Goal: Information Seeking & Learning: Learn about a topic

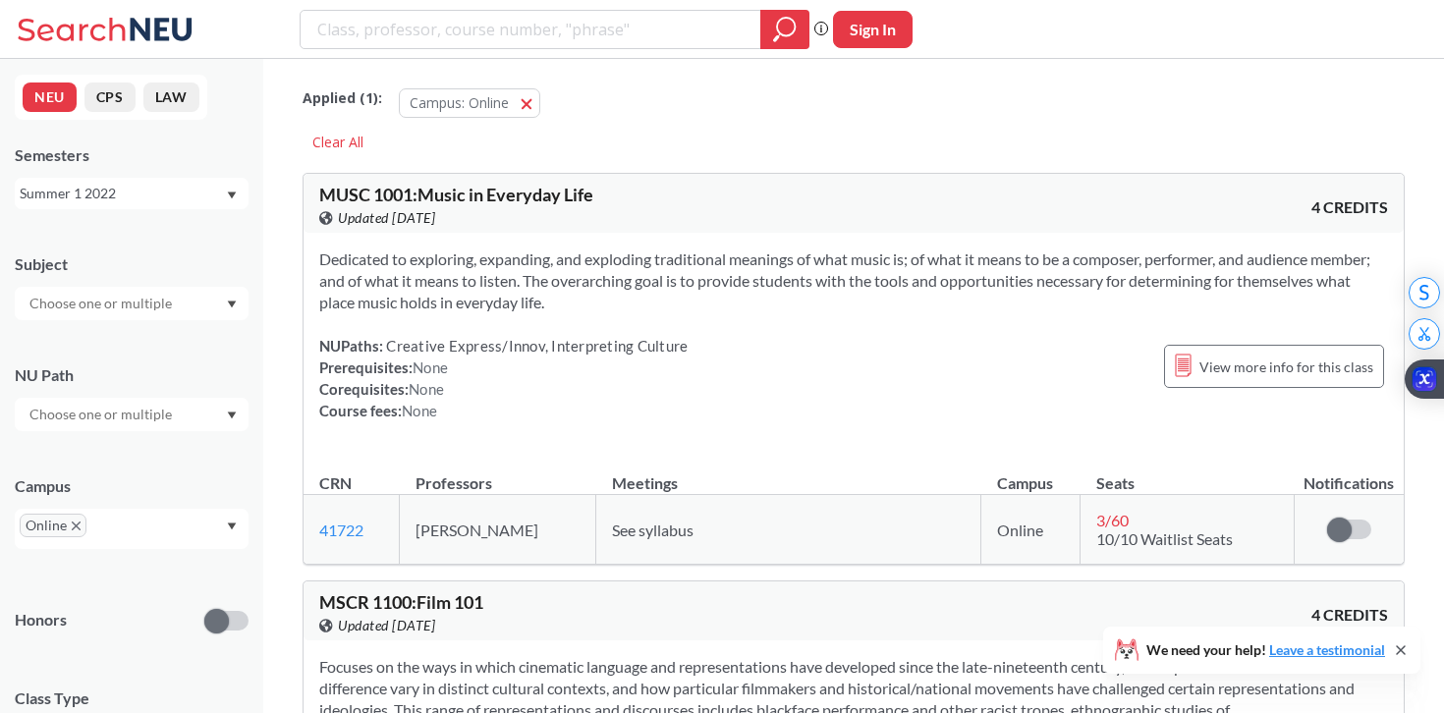
click at [214, 191] on div "Summer 1 2022" at bounding box center [122, 194] width 205 height 22
click at [170, 232] on div "Fall 2025" at bounding box center [137, 237] width 222 height 22
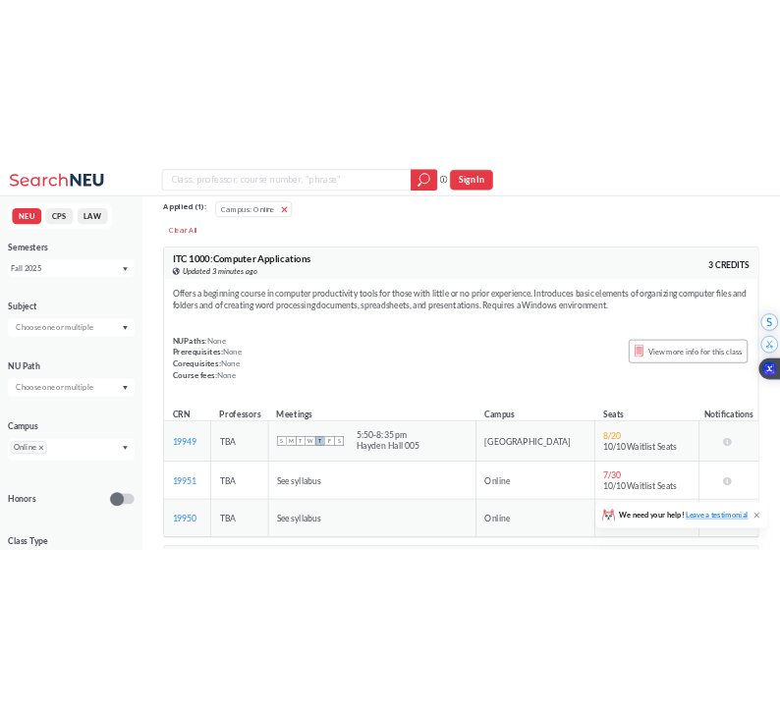
scroll to position [13, 0]
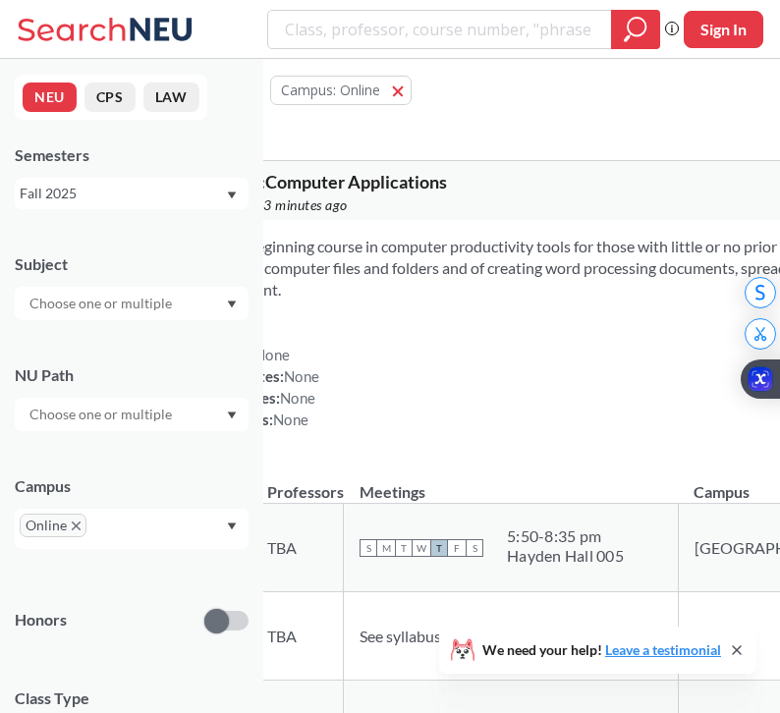
click at [307, 232] on div "Offers a beginning course in computer productivity tools for those with little …" at bounding box center [653, 341] width 957 height 242
drag, startPoint x: 251, startPoint y: 35, endPoint x: 140, endPoint y: 38, distance: 111.0
click at [140, 38] on div "Phrase search guarantees the exact search appears in the results. Ex. If you wa…" at bounding box center [390, 29] width 780 height 59
click at [349, 222] on div "Offers a beginning course in computer productivity tools for those with little …" at bounding box center [653, 341] width 957 height 242
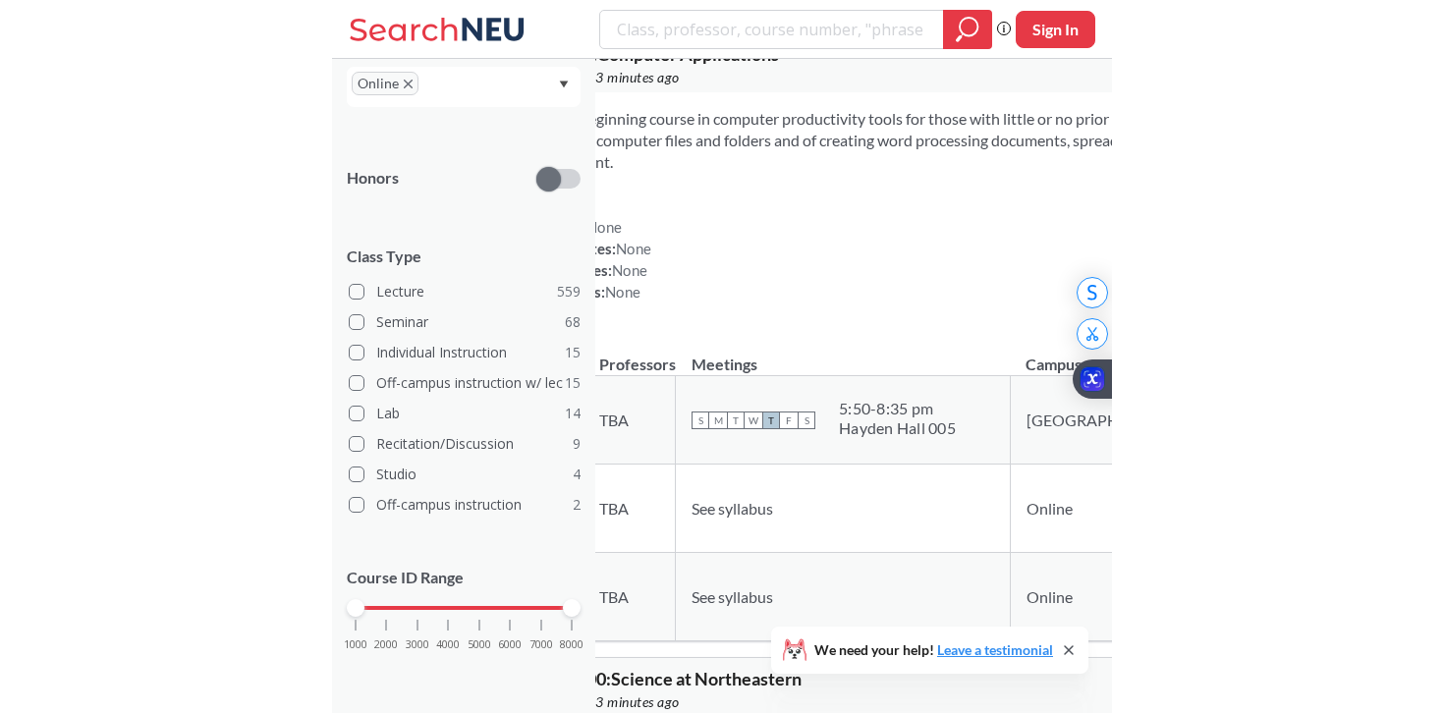
scroll to position [0, 0]
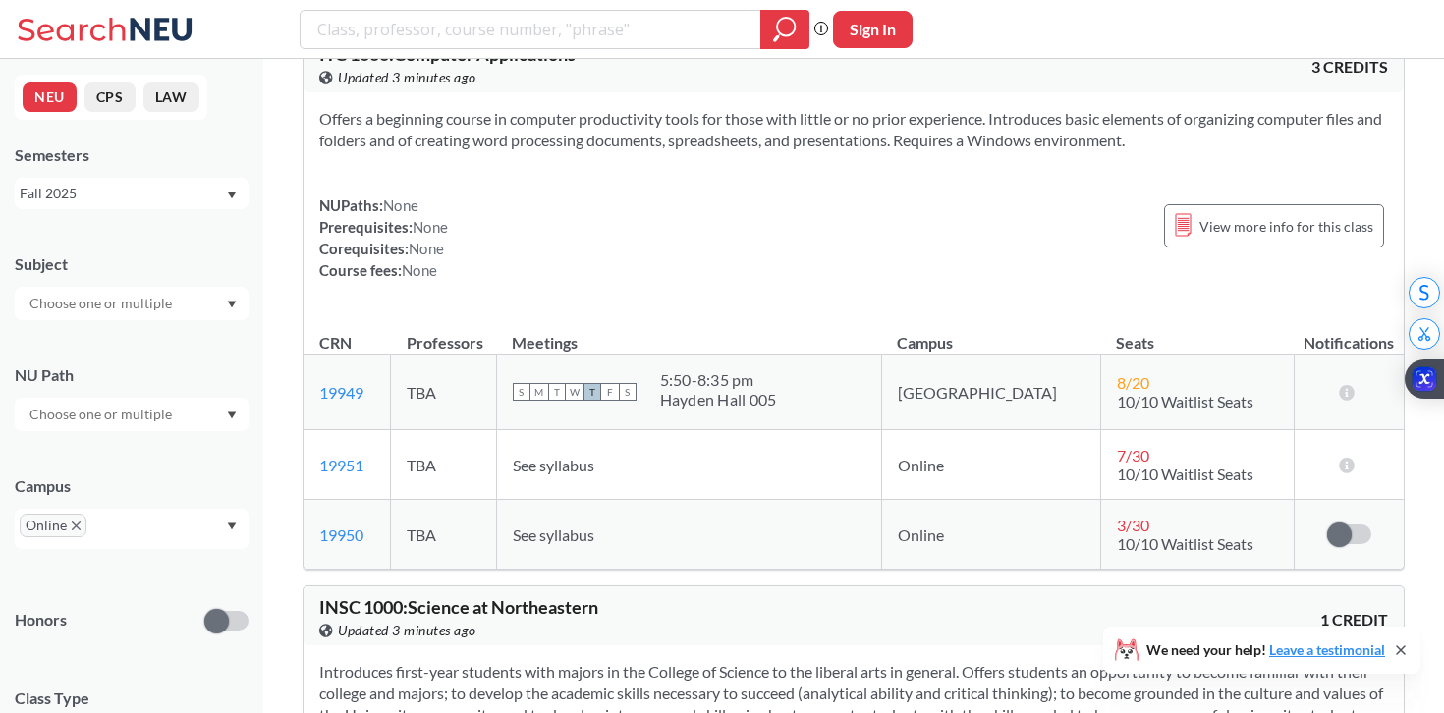
drag, startPoint x: 264, startPoint y: 296, endPoint x: 228, endPoint y: 296, distance: 36.3
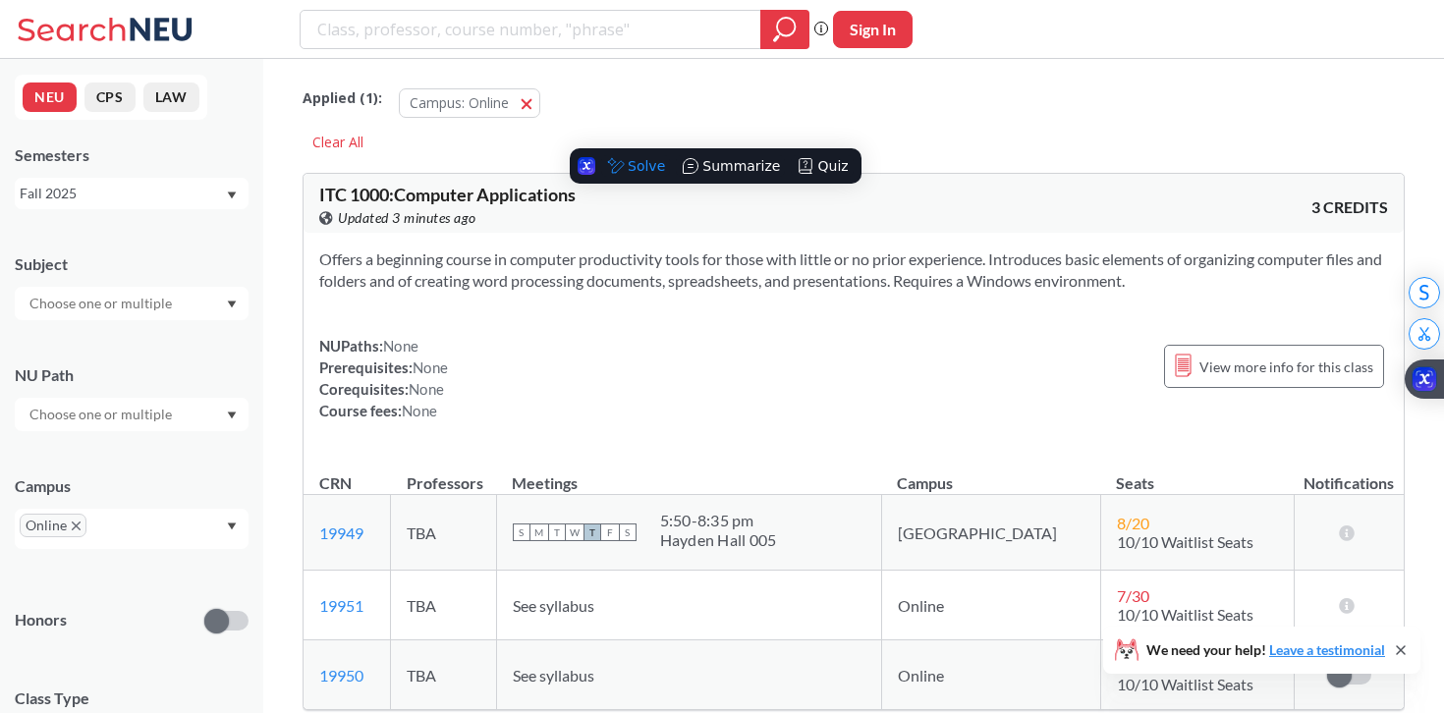
click at [324, 353] on div "NUPaths: None Prerequisites: None Corequisites: None Course fees: None" at bounding box center [383, 378] width 129 height 86
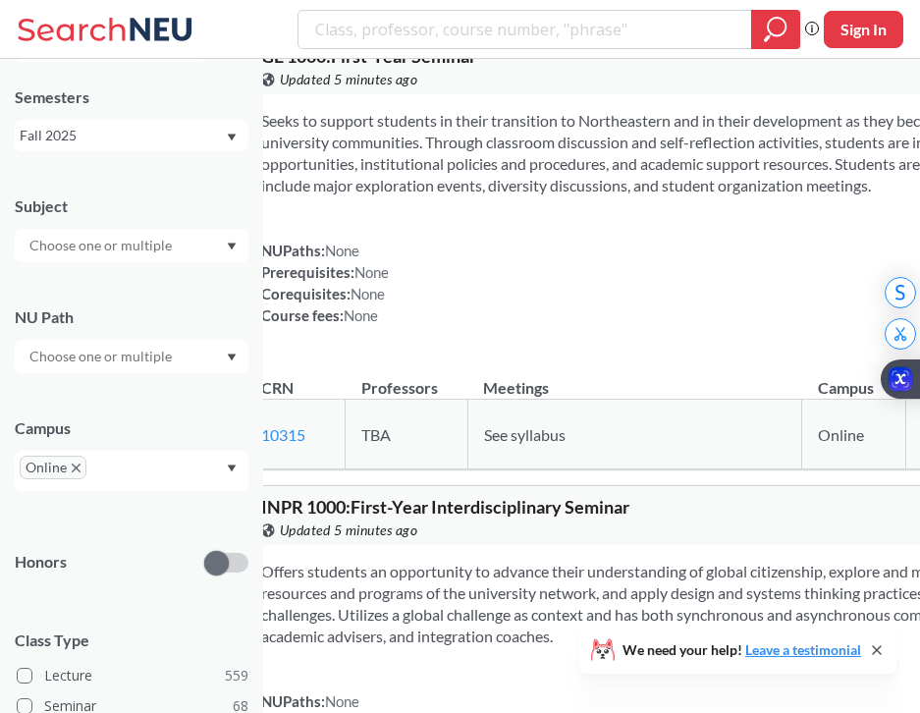
scroll to position [33, 0]
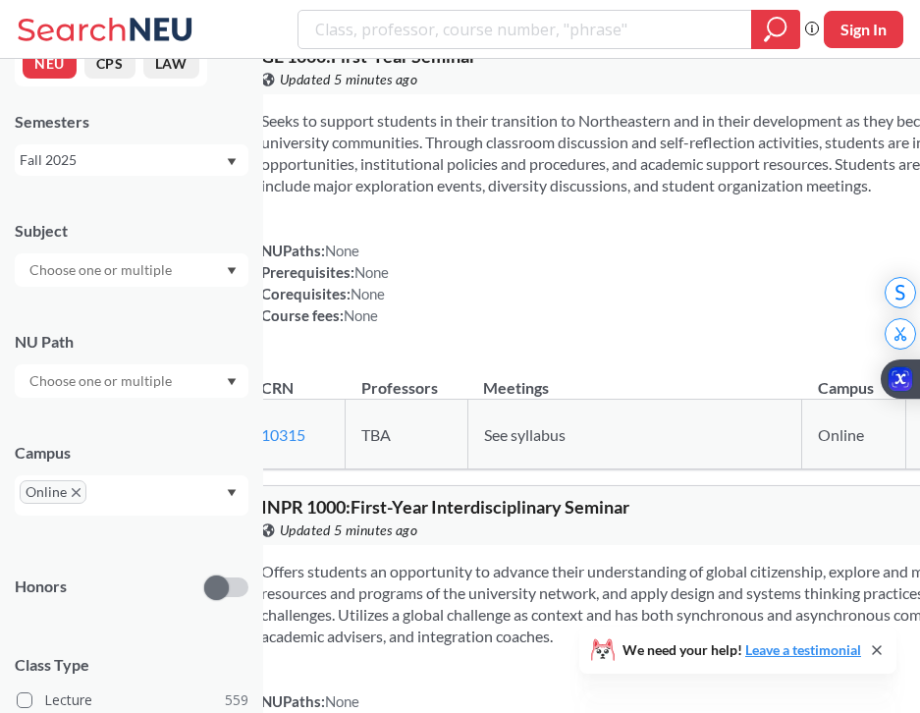
click at [192, 270] on div at bounding box center [132, 269] width 234 height 33
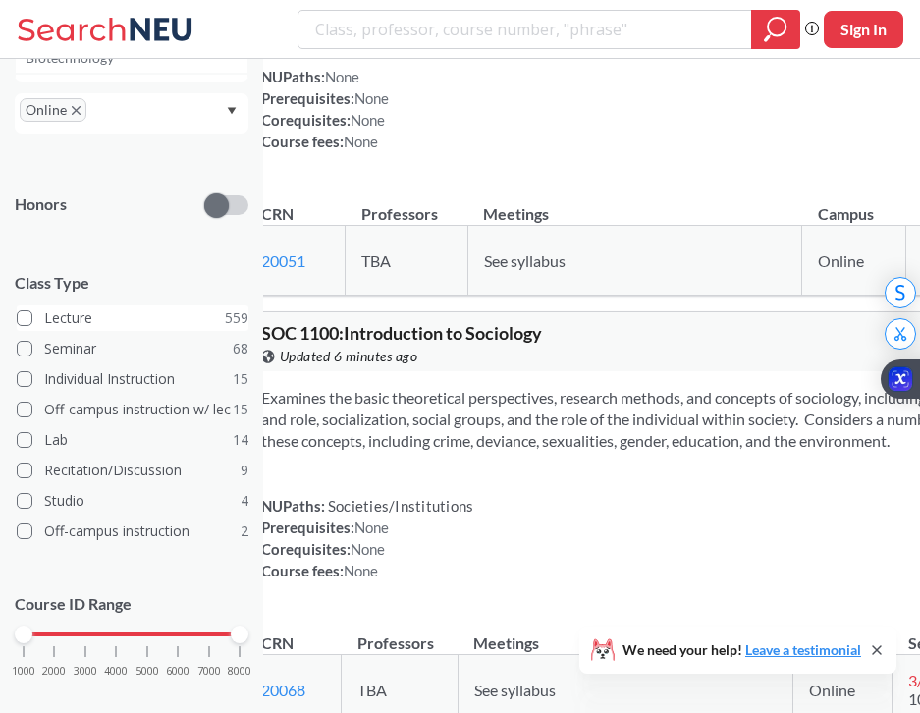
scroll to position [0, 0]
click at [176, 319] on label "Lecture 559" at bounding box center [133, 318] width 232 height 26
click at [60, 319] on input "Lecture 559" at bounding box center [52, 315] width 16 height 16
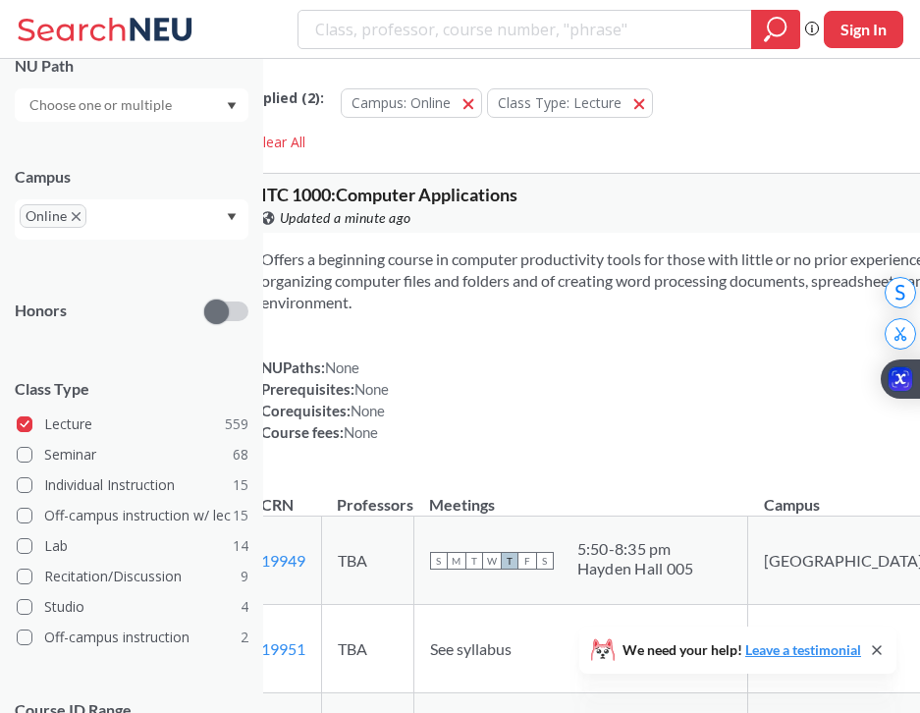
scroll to position [282, 0]
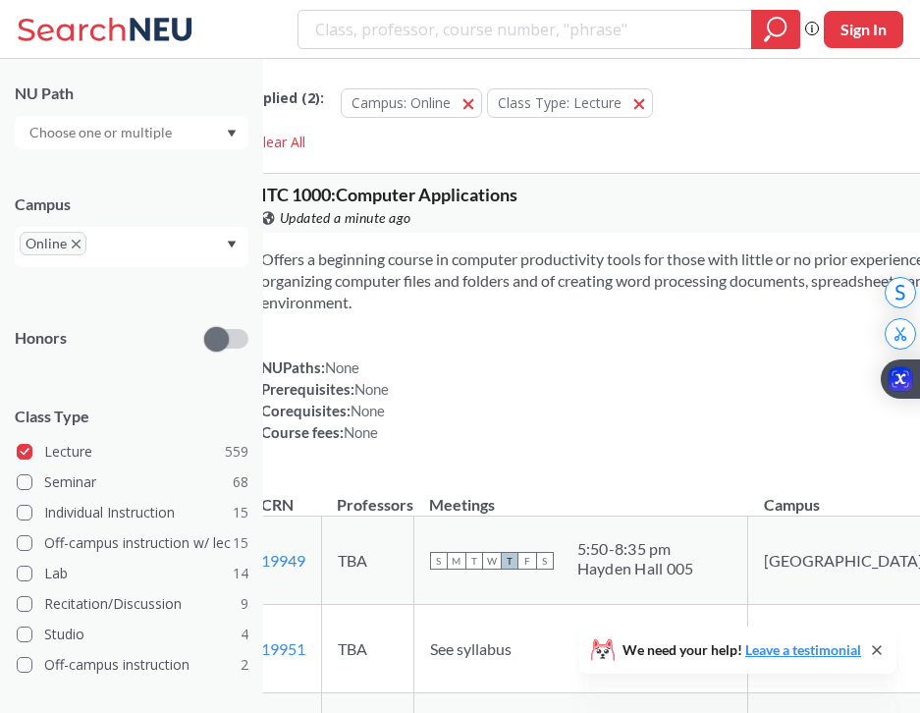
click at [211, 241] on div "Online" at bounding box center [132, 247] width 234 height 40
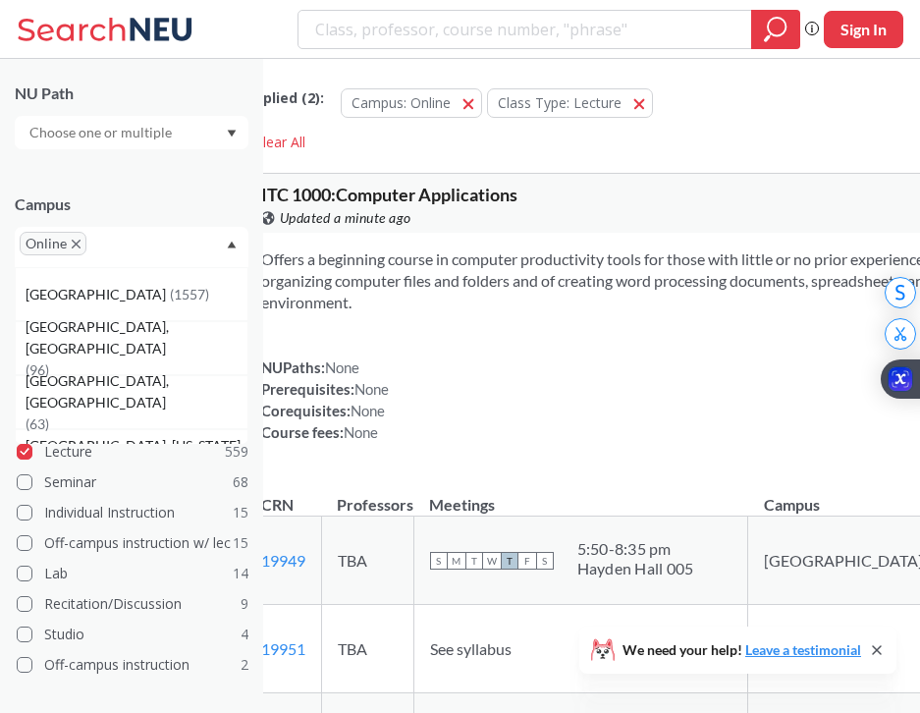
click at [190, 218] on div "Campus Online [GEOGRAPHIC_DATA] ( 1557 ) [GEOGRAPHIC_DATA], [GEOGRAPHIC_DATA] (…" at bounding box center [132, 220] width 234 height 93
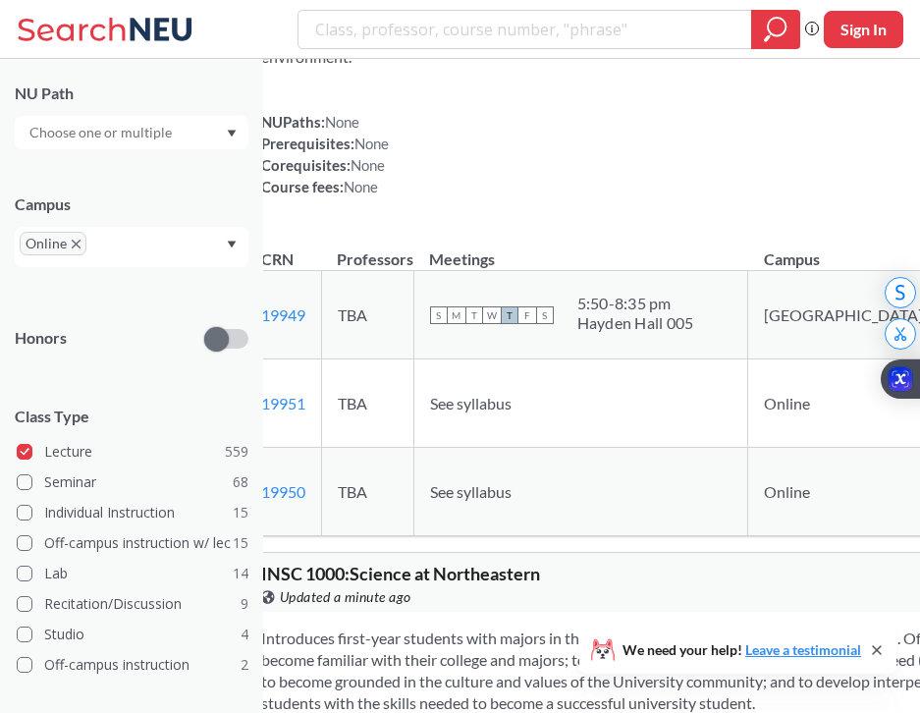
scroll to position [251, 0]
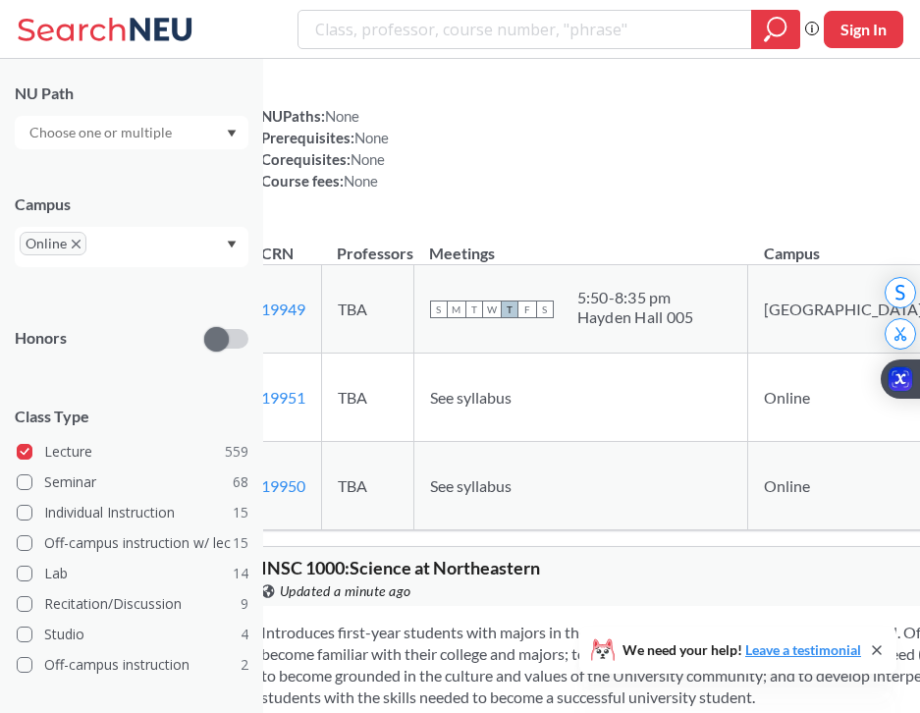
click at [206, 249] on div "Online" at bounding box center [132, 247] width 234 height 40
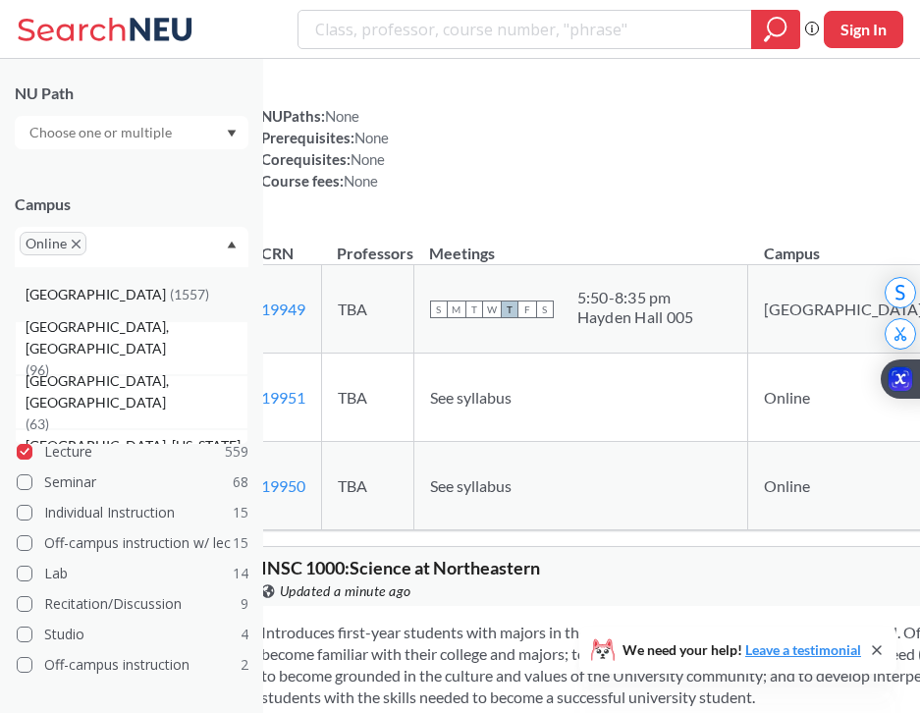
click at [153, 294] on div "[GEOGRAPHIC_DATA] ( 1557 )" at bounding box center [137, 295] width 222 height 22
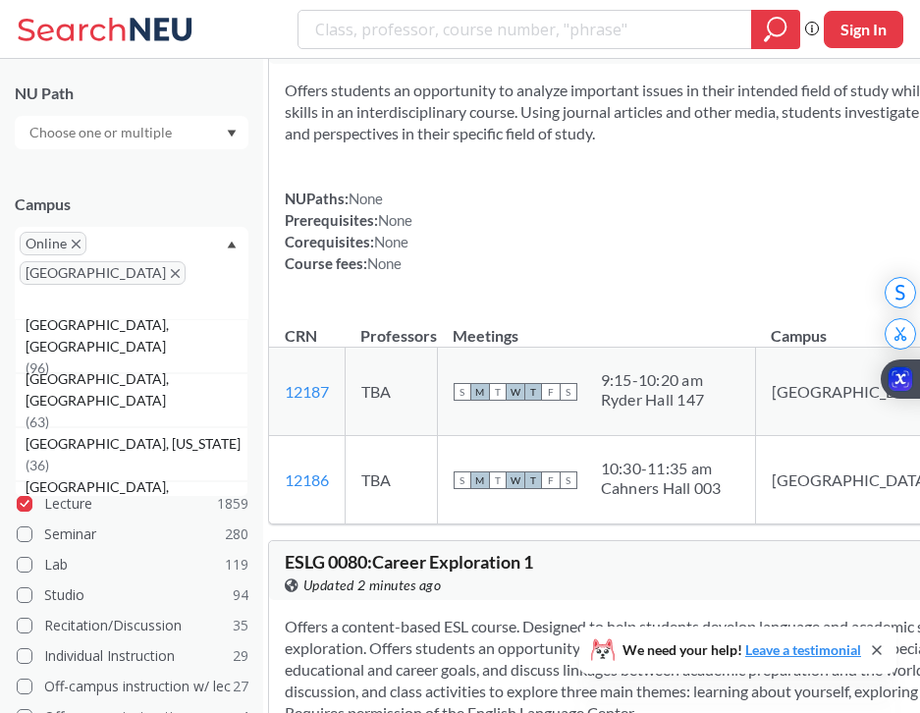
scroll to position [176, 0]
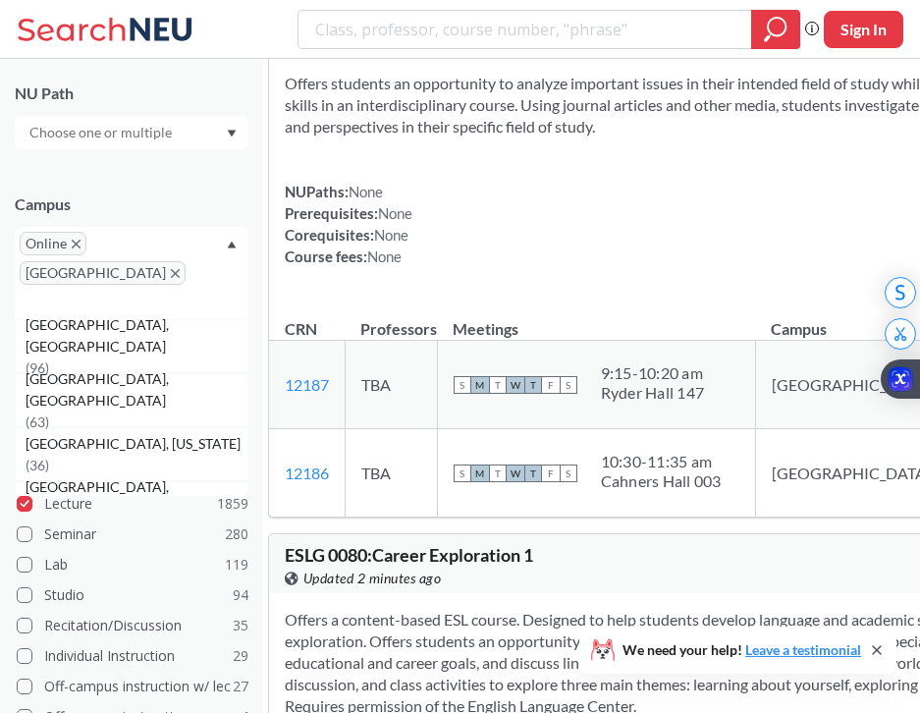
click at [156, 261] on span "[GEOGRAPHIC_DATA]" at bounding box center [103, 273] width 166 height 24
click at [171, 269] on icon "X to remove pill" at bounding box center [175, 273] width 9 height 9
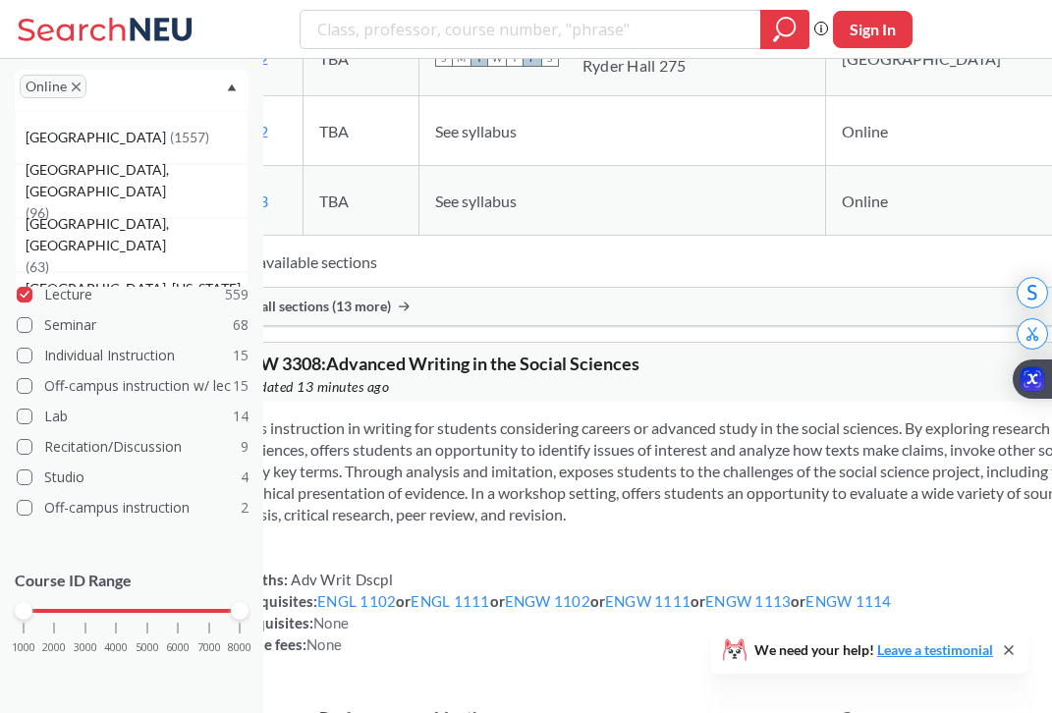
scroll to position [101107, 0]
